Goal: Task Accomplishment & Management: Use online tool/utility

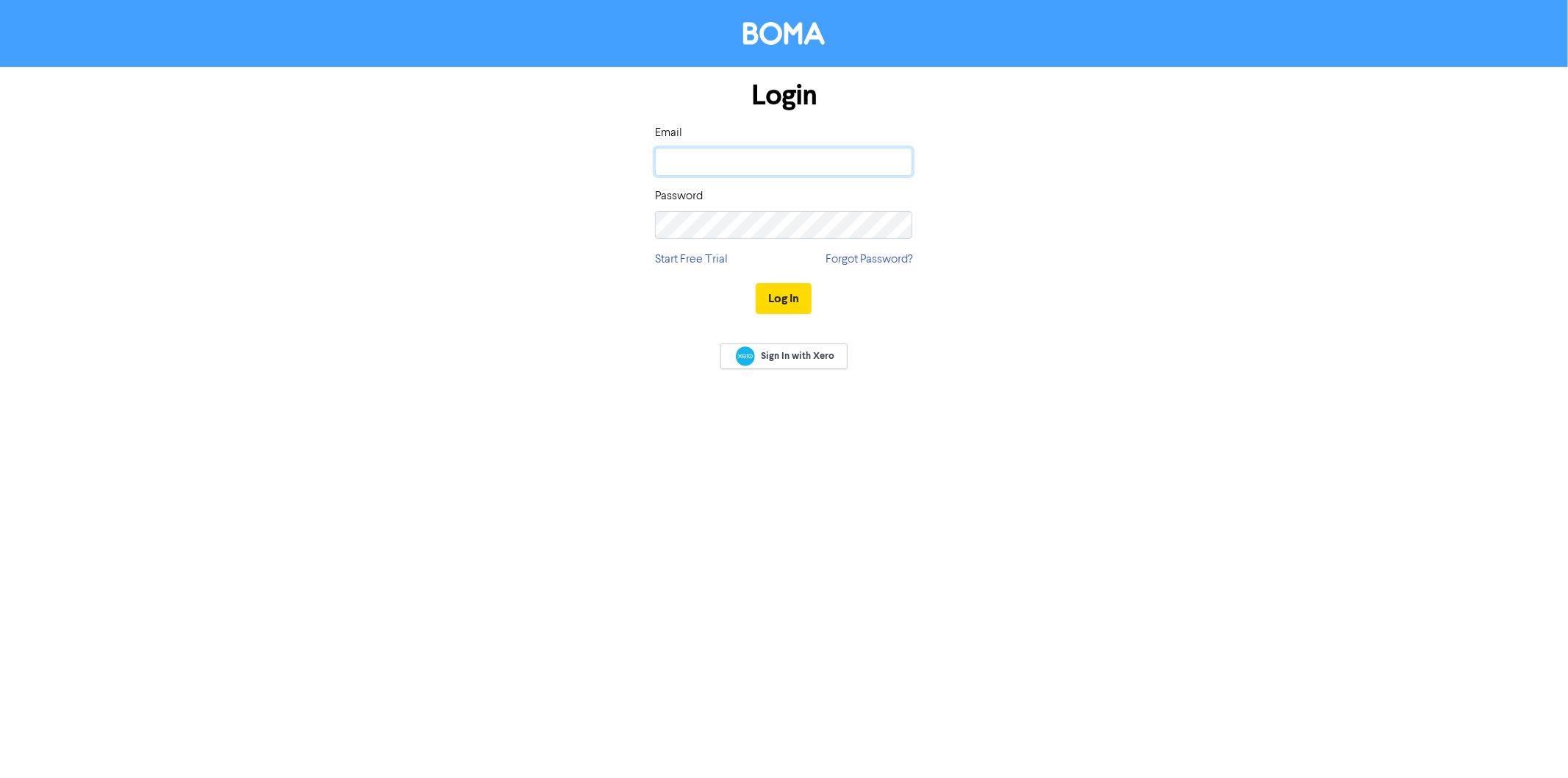
click at [746, 161] on input "email" at bounding box center [783, 161] width 257 height 28
type input "[DOMAIN_NAME][EMAIL_ADDRESS][DOMAIN_NAME]"
click at [756, 283] on button "Log In" at bounding box center [784, 298] width 56 height 31
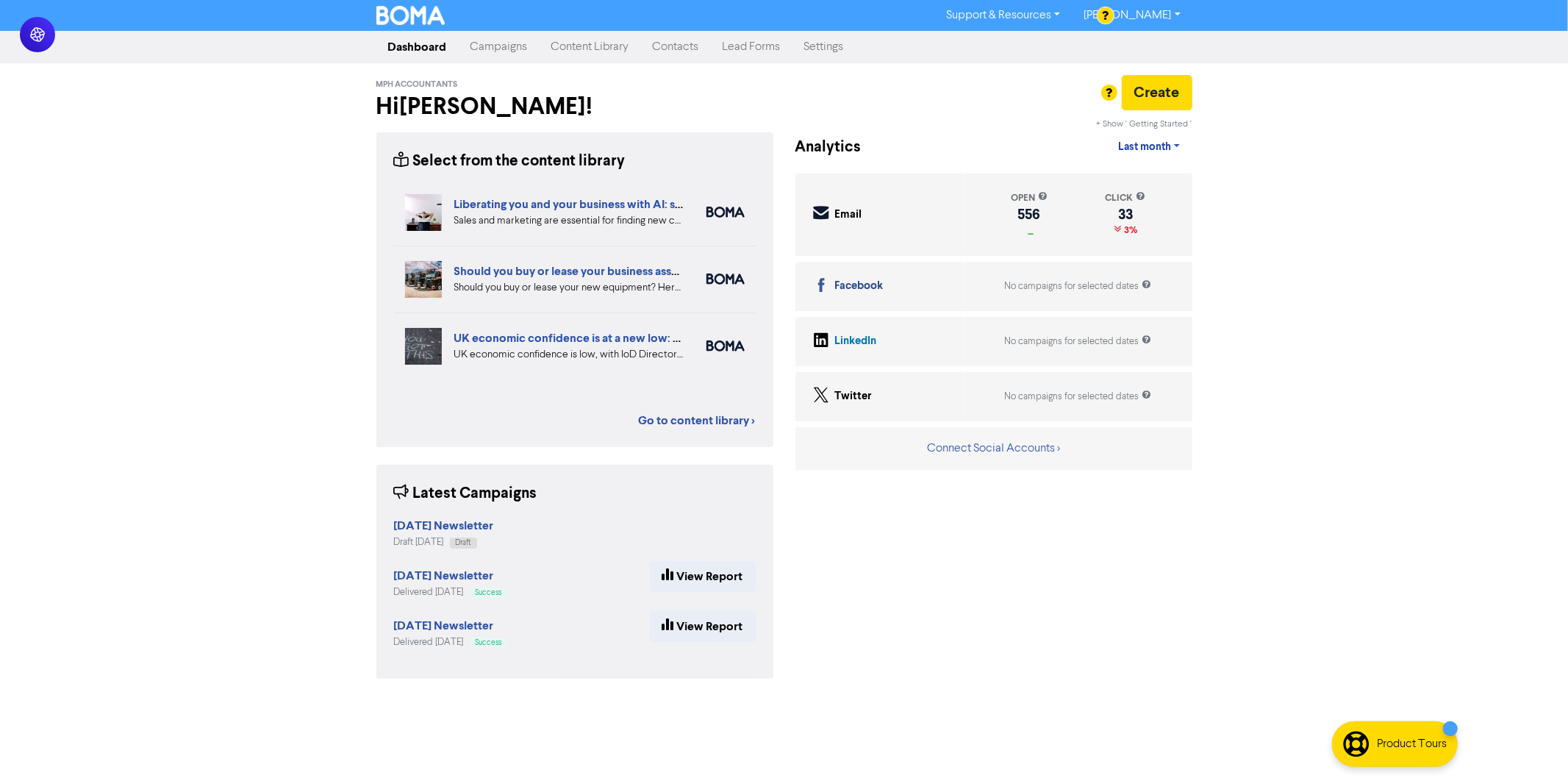
click at [495, 41] on link "Campaigns" at bounding box center [499, 47] width 81 height 29
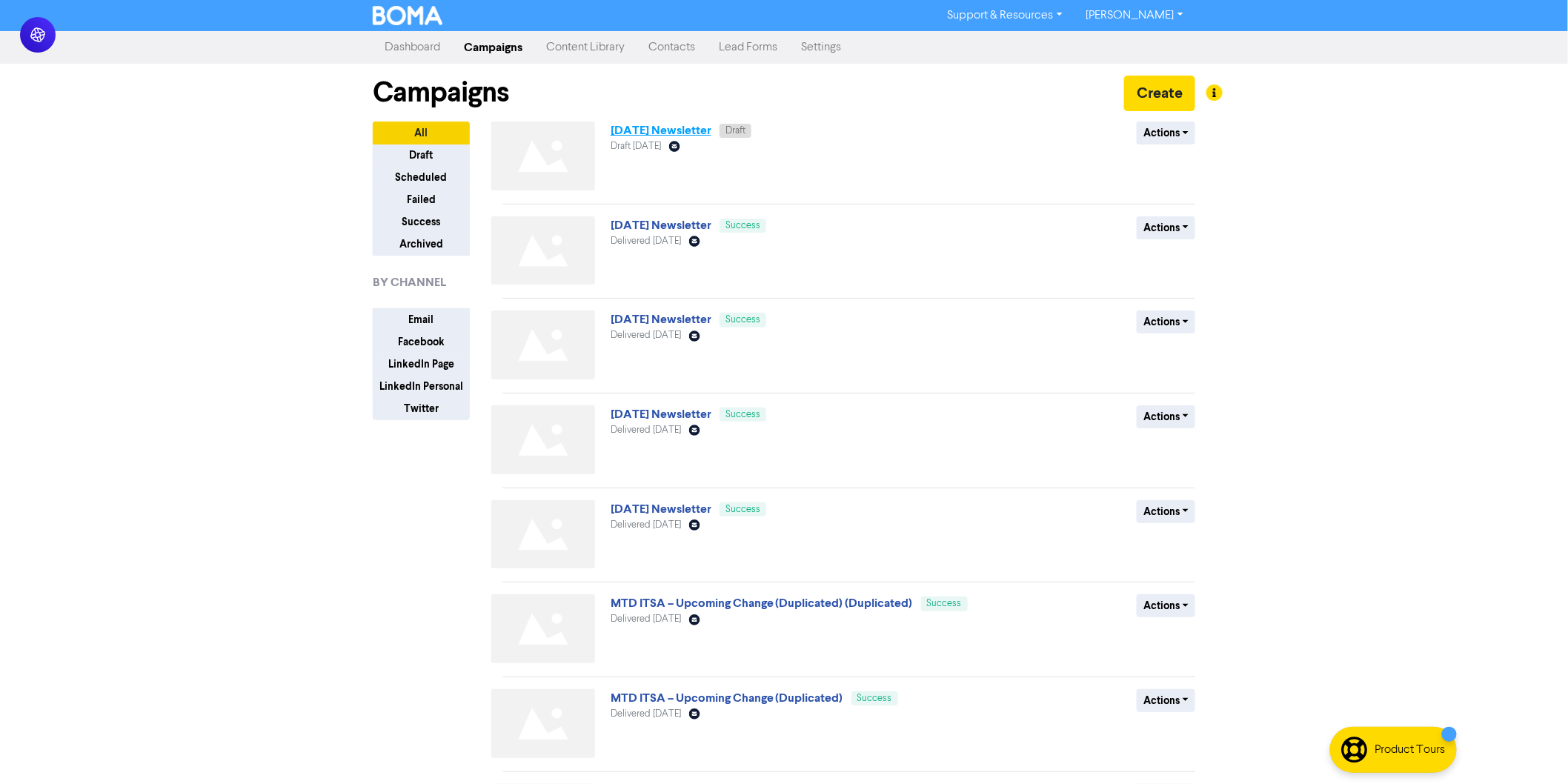
click at [683, 124] on link "[DATE] Newsletter" at bounding box center [661, 131] width 101 height 15
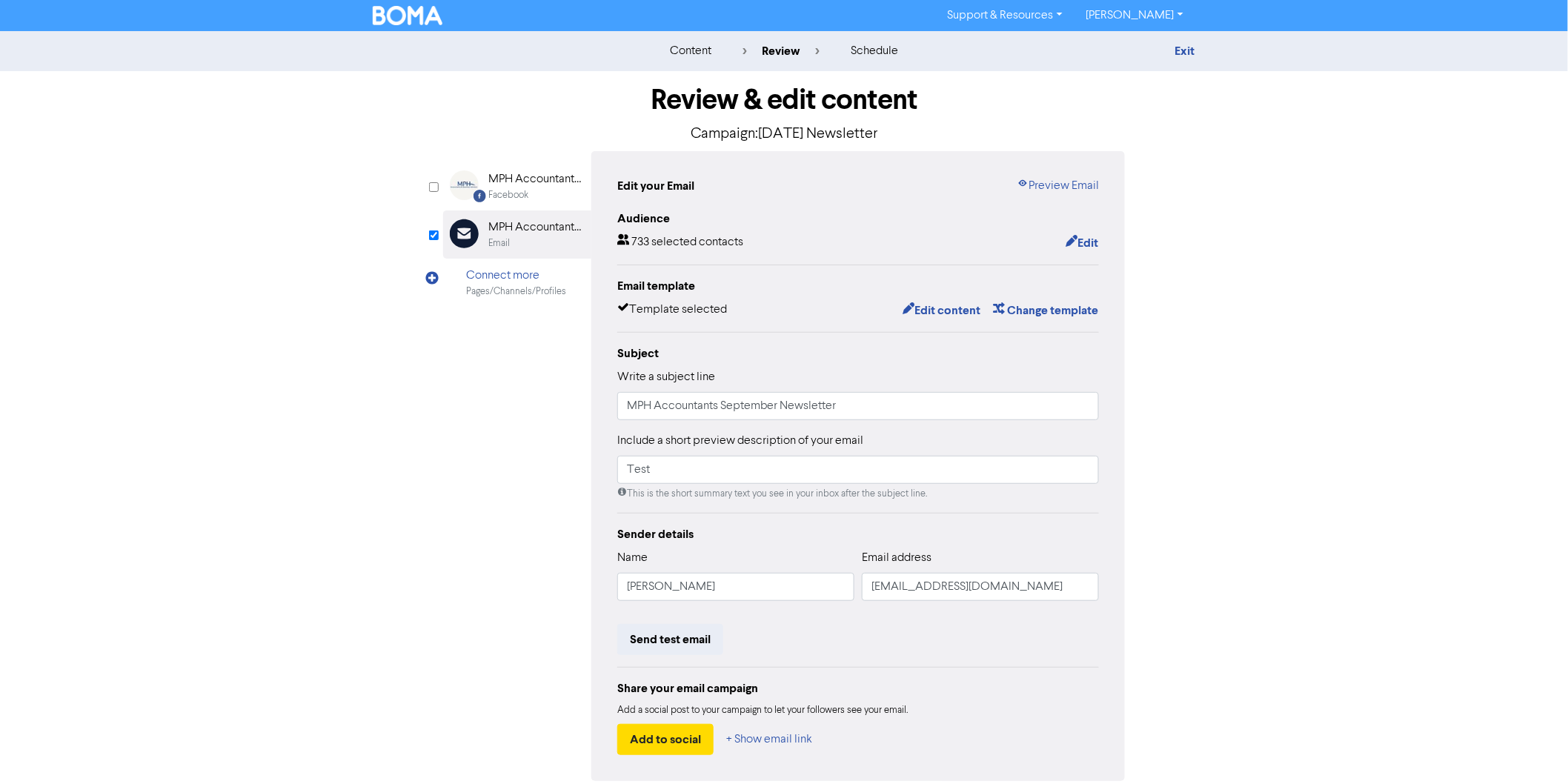
click at [935, 300] on div "Email template Template selected Edit content Change template" at bounding box center [858, 298] width 481 height 43
click at [934, 311] on button "Edit content" at bounding box center [941, 310] width 79 height 19
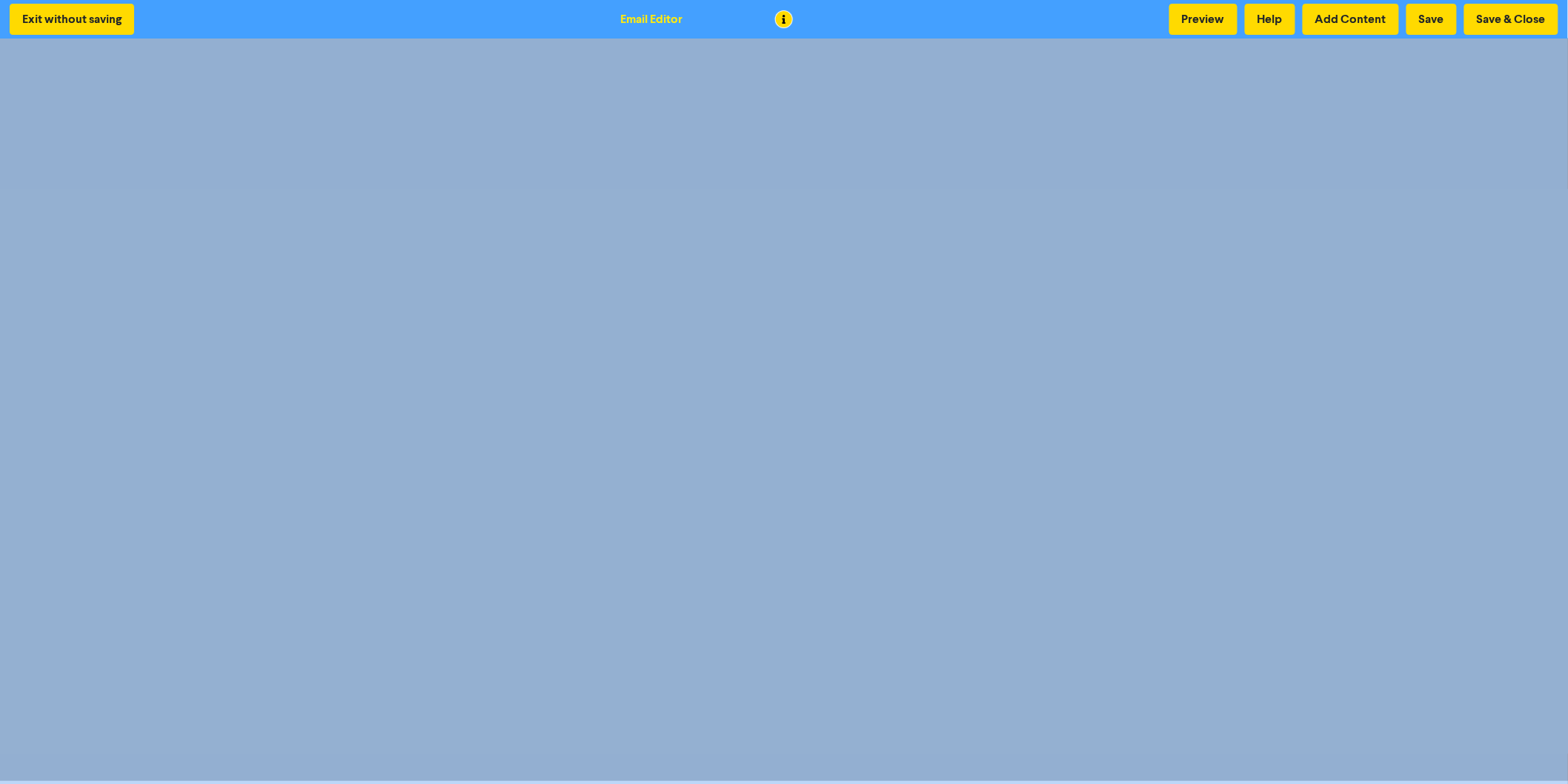
scroll to position [2, 0]
drag, startPoint x: 294, startPoint y: 783, endPoint x: 300, endPoint y: 771, distance: 13.4
click at [751, 272] on div "Exit without saving Email Editor Preview Help Add Content Save Save & Close" at bounding box center [784, 390] width 1568 height 784
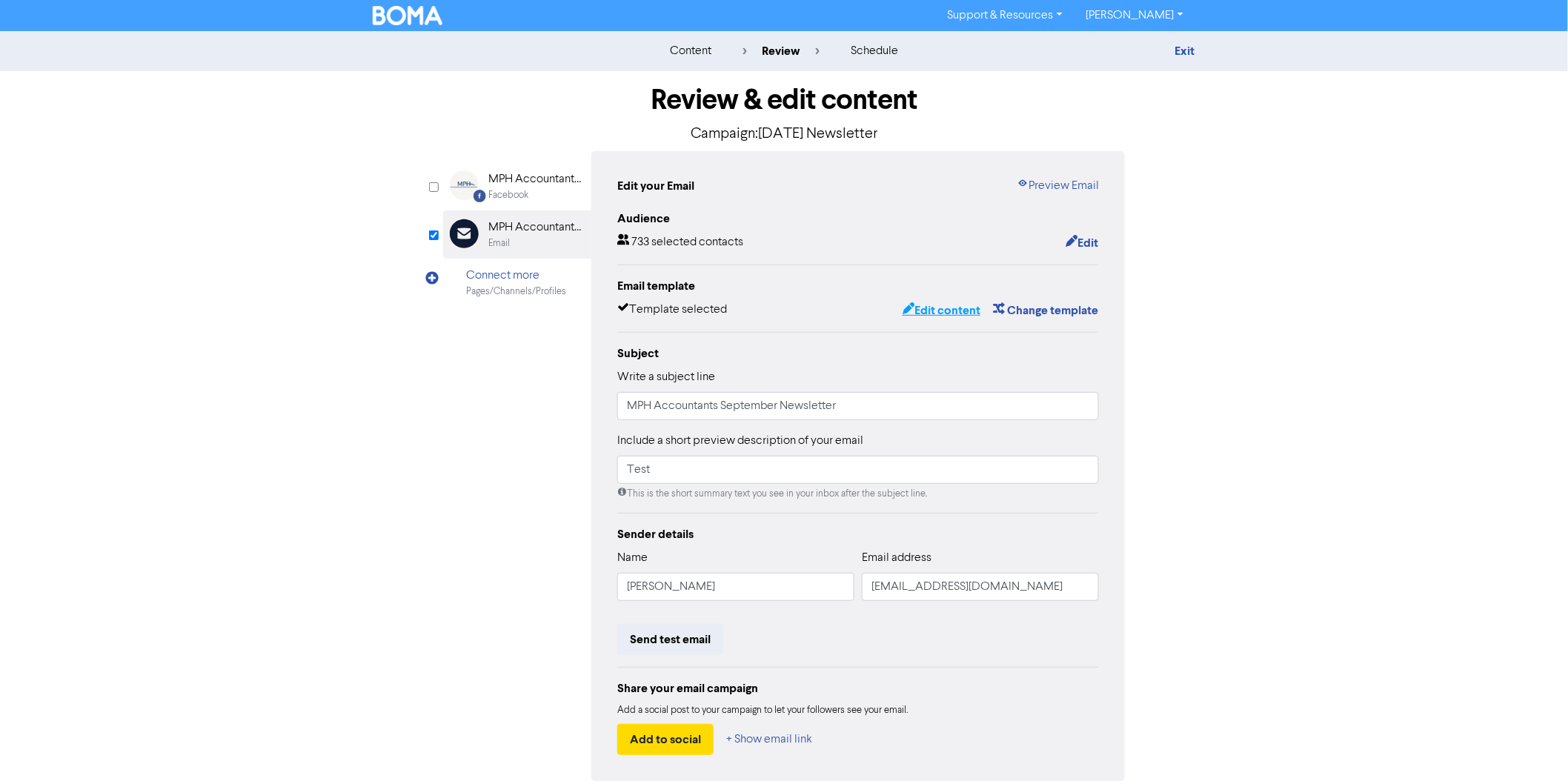
click at [930, 301] on button "Edit content" at bounding box center [941, 310] width 79 height 19
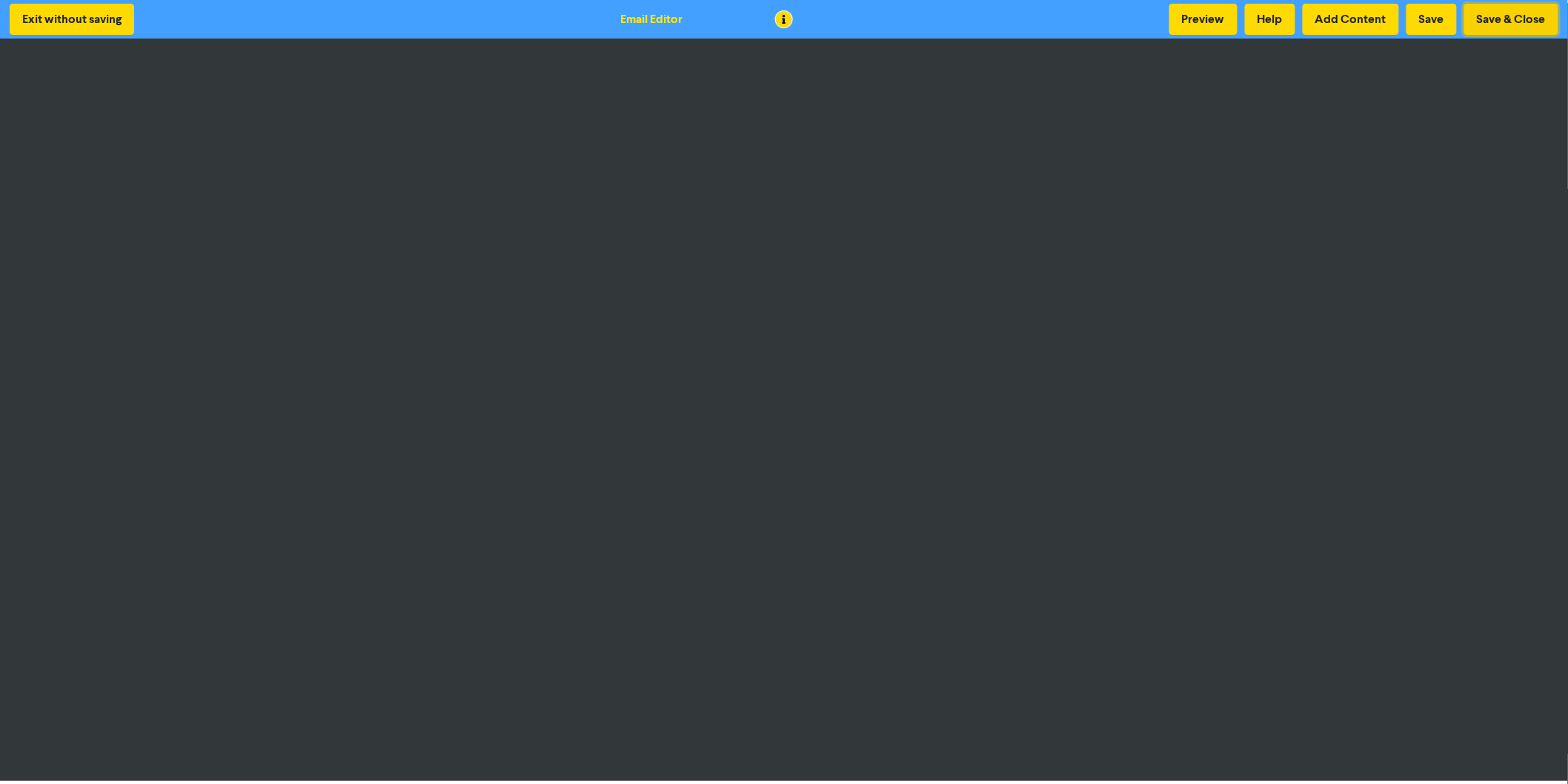
click at [1486, 19] on button "Save & Close" at bounding box center [1511, 19] width 94 height 31
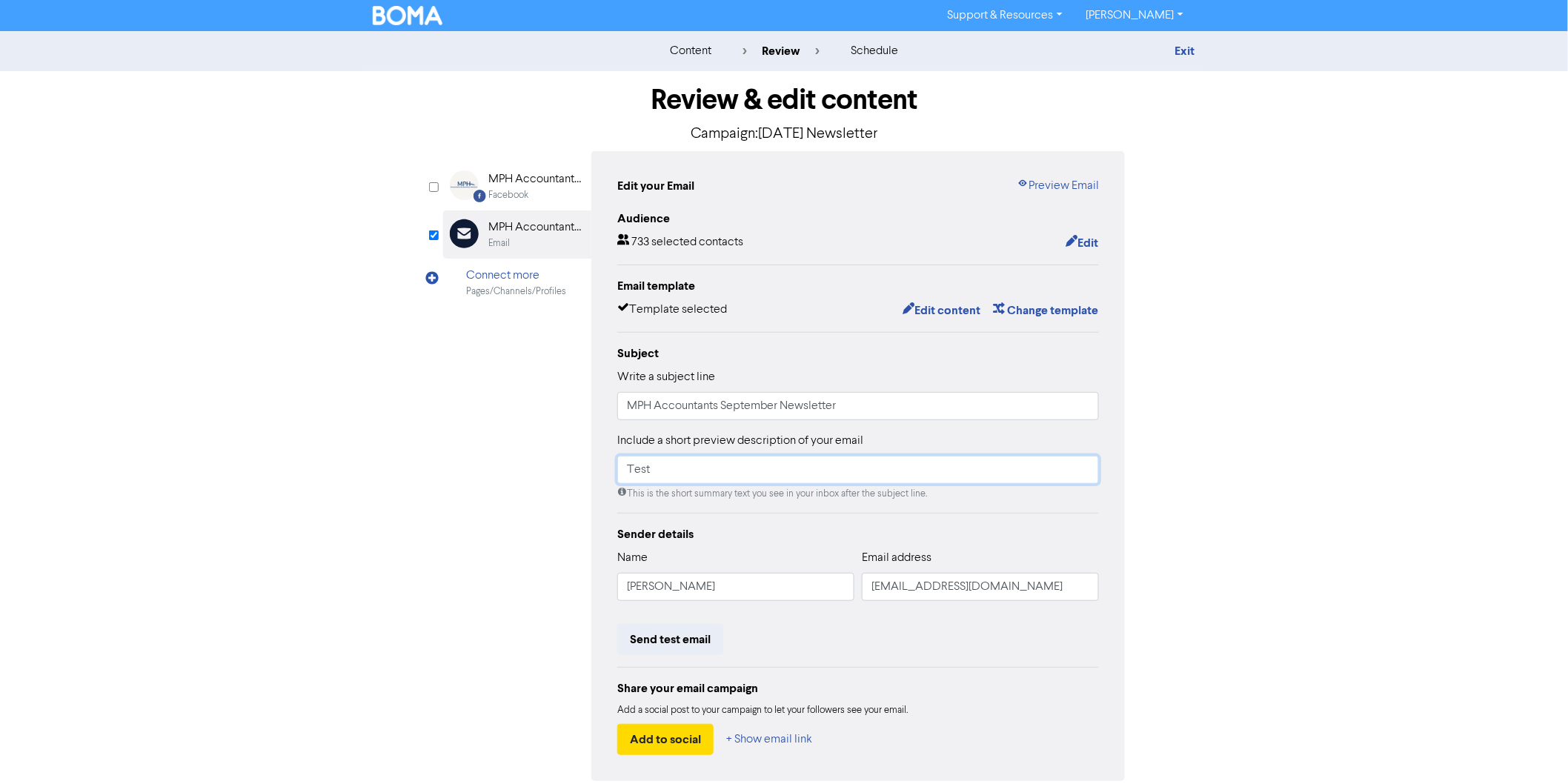
drag, startPoint x: 667, startPoint y: 475, endPoint x: 557, endPoint y: 443, distance: 114.6
click at [557, 443] on div "Facebook Created with Sketch. MPH Accountants & Business Advisors Facebook Emai…" at bounding box center [784, 466] width 682 height 630
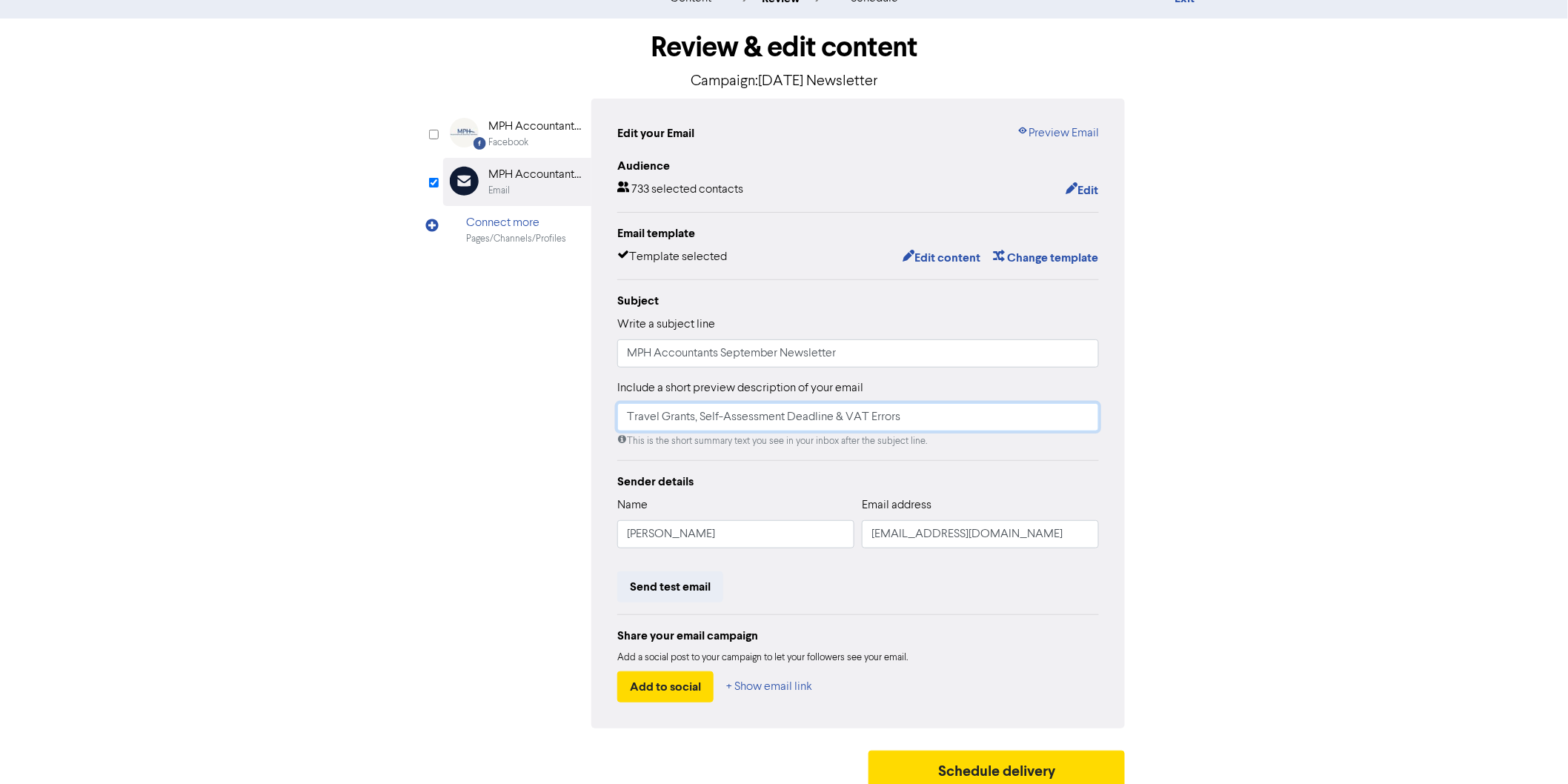
scroll to position [63, 0]
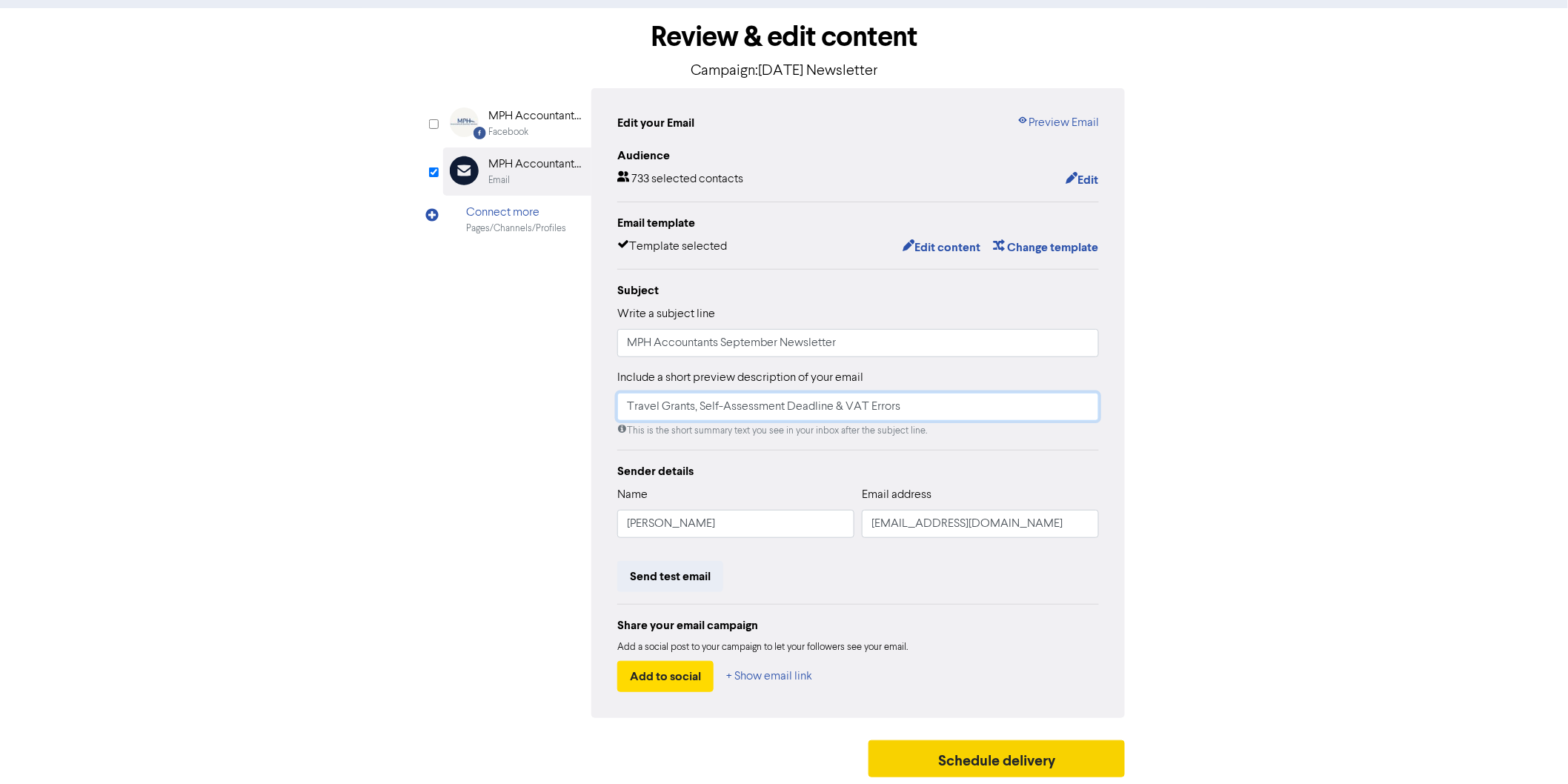
type input "Travel Grants, Self-Assessment Deadline & VAT Errors"
click at [901, 767] on button "Schedule delivery" at bounding box center [997, 758] width 257 height 37
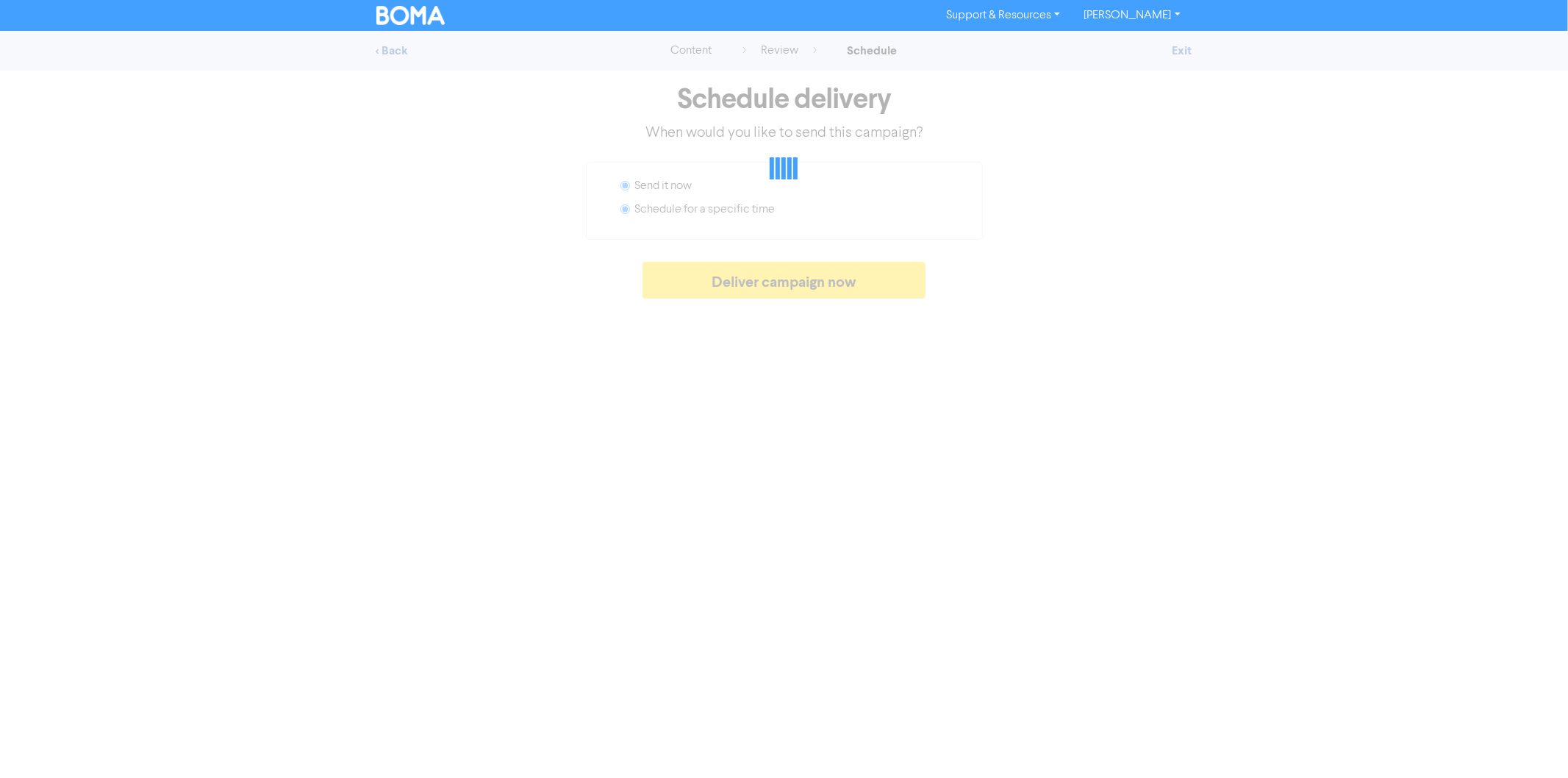
radio input "false"
radio input "true"
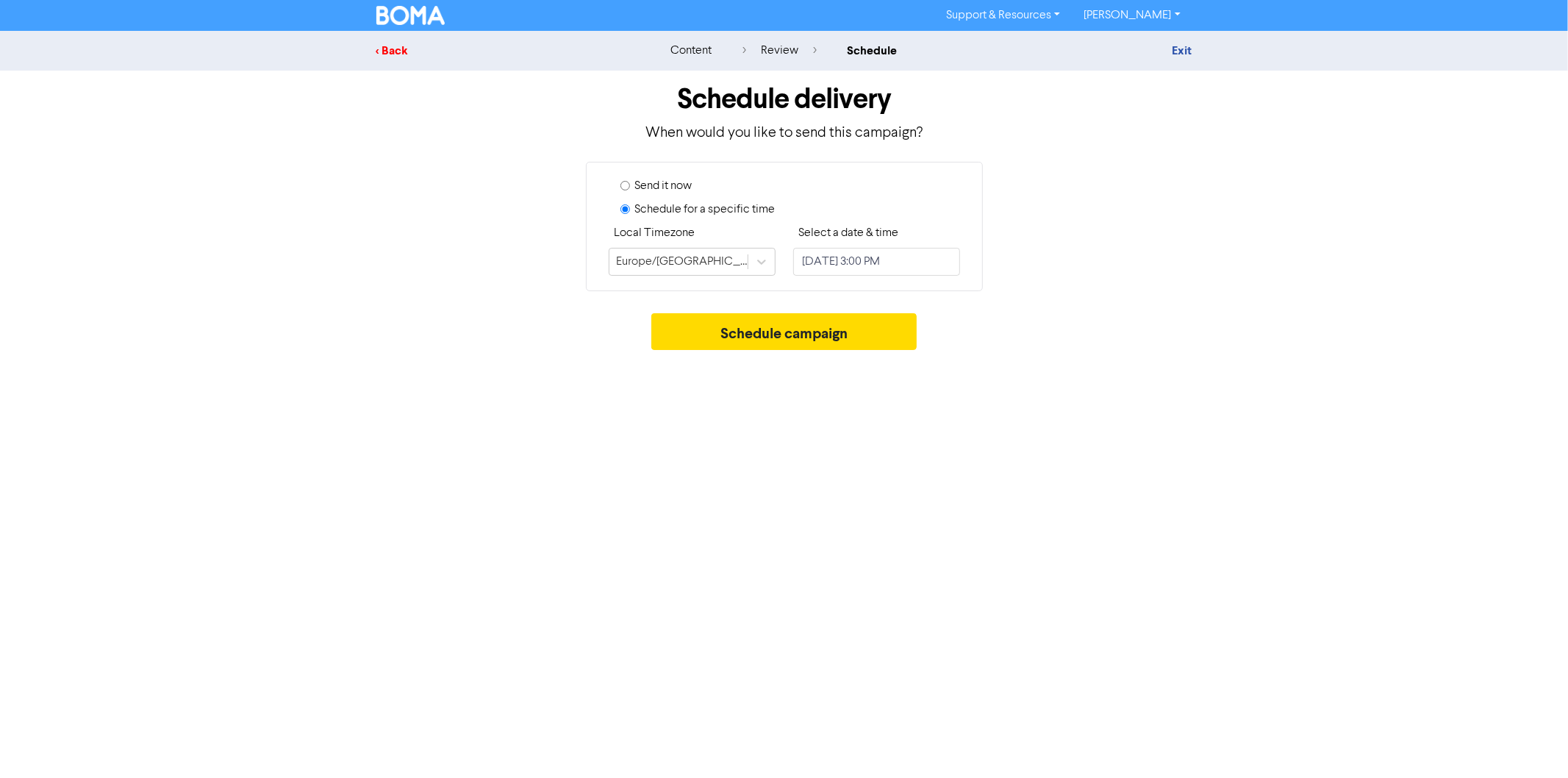
click at [391, 43] on div "< Back" at bounding box center [504, 50] width 257 height 17
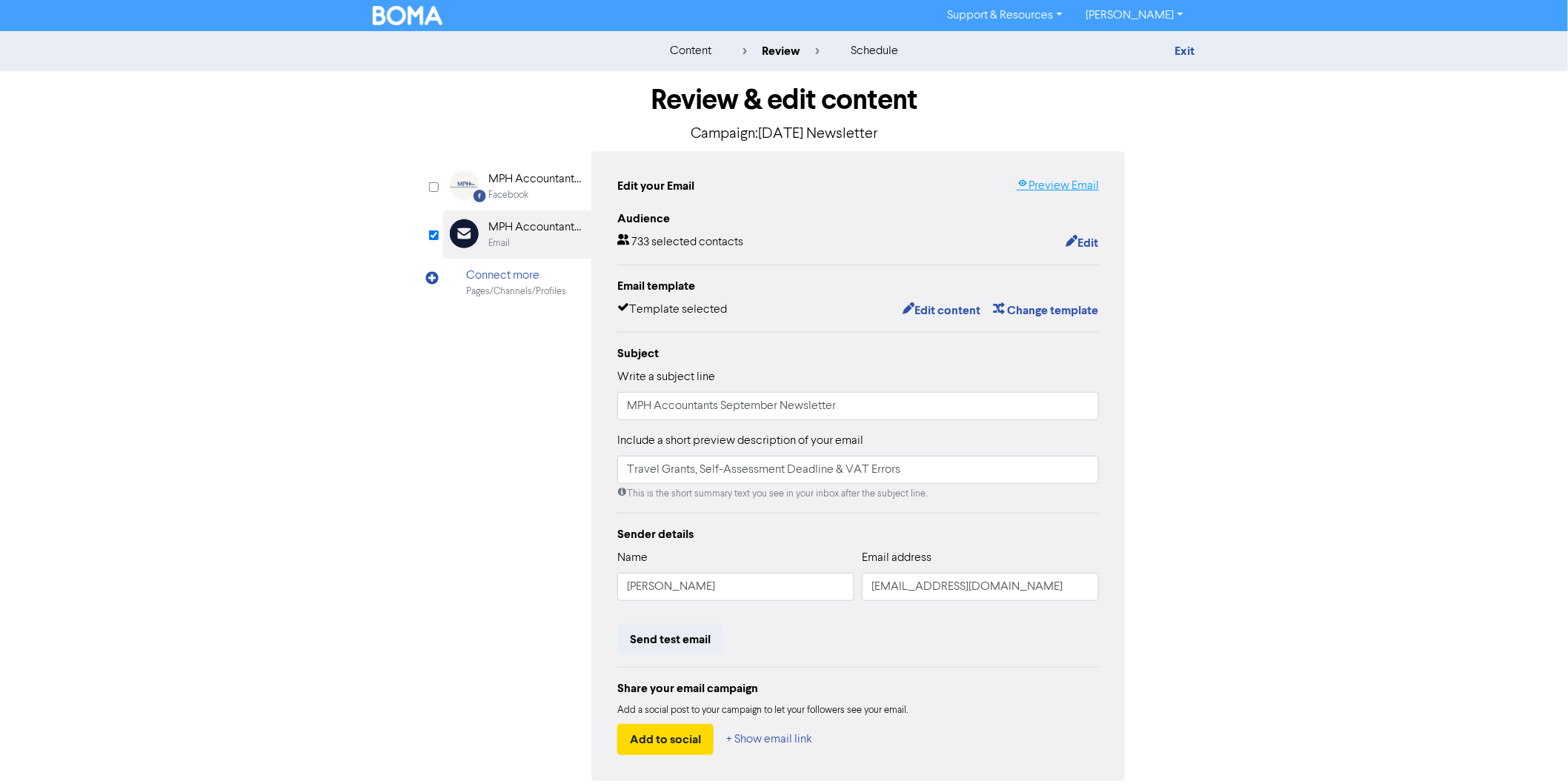
click at [1078, 184] on link "Preview Email" at bounding box center [1057, 185] width 82 height 17
